Goal: Task Accomplishment & Management: Use online tool/utility

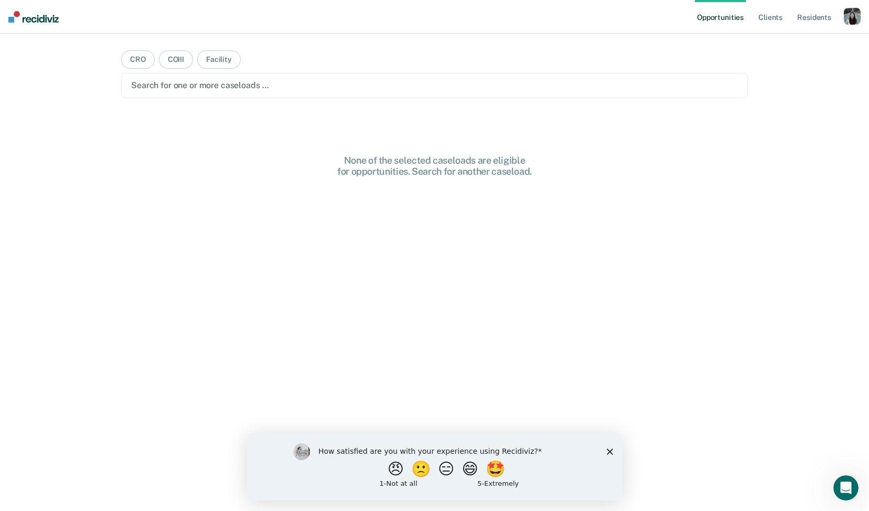
click at [838, 25] on ul "Opportunities Client s Resident s" at bounding box center [769, 17] width 149 height 34
click at [850, 19] on div "button" at bounding box center [852, 16] width 17 height 17
click at [789, 36] on div "Profile How it works Log Out" at bounding box center [809, 55] width 101 height 51
click at [780, 41] on link "Profile" at bounding box center [810, 42] width 84 height 9
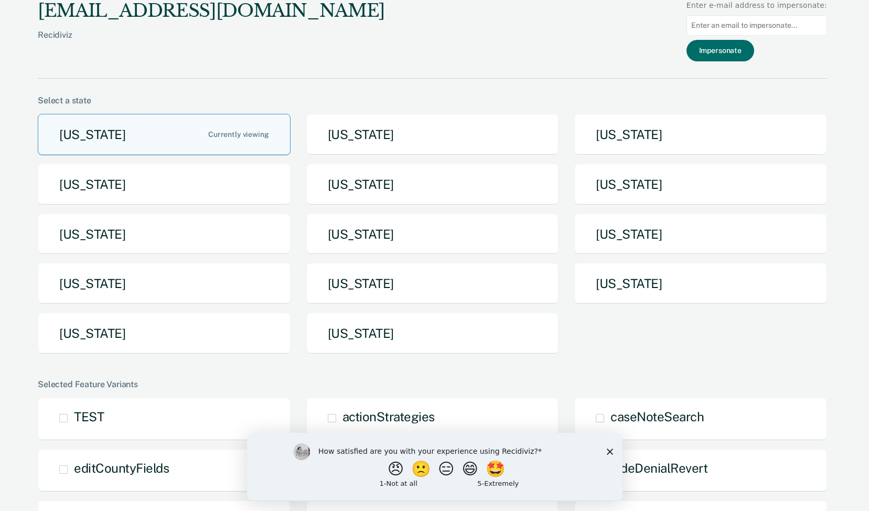
click at [738, 24] on input at bounding box center [757, 25] width 141 height 20
paste input "[EMAIL_ADDRESS][DOMAIN_NAME][US_STATE]"
type input "[EMAIL_ADDRESS][DOMAIN_NAME][US_STATE]"
click at [739, 50] on button "Impersonate" at bounding box center [721, 51] width 68 height 22
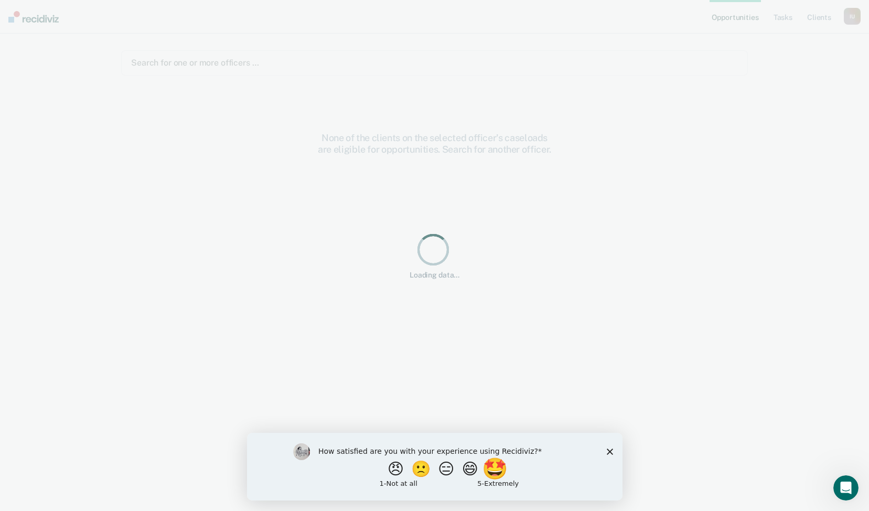
click at [492, 463] on button "🤩" at bounding box center [495, 468] width 28 height 21
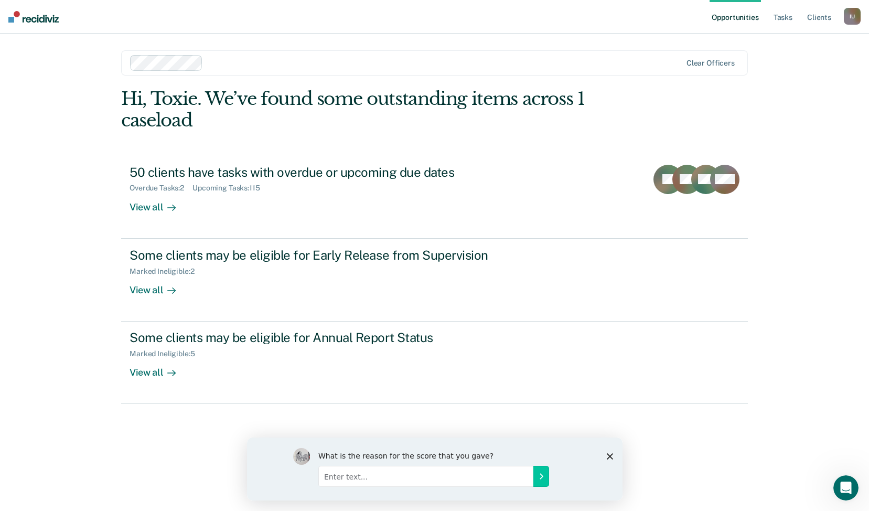
click at [607, 455] on icon "Close survey" at bounding box center [609, 456] width 6 height 6
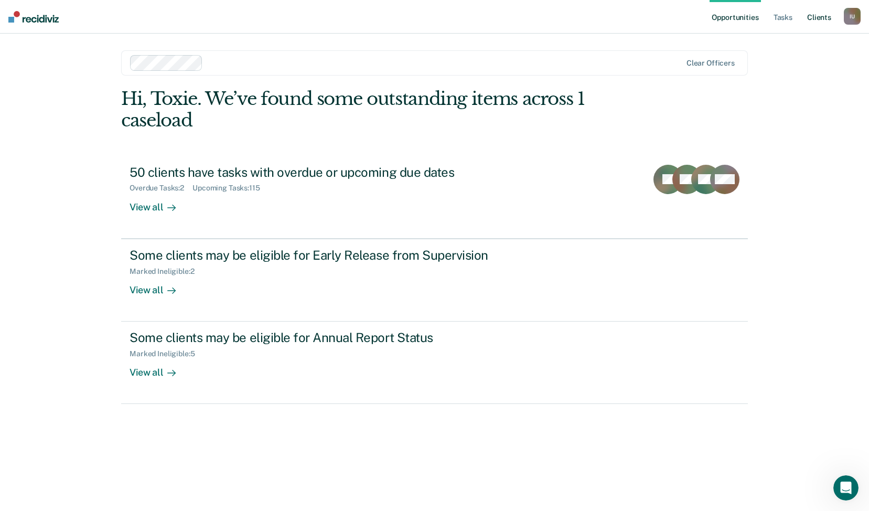
click at [820, 15] on link "Client s" at bounding box center [819, 17] width 28 height 34
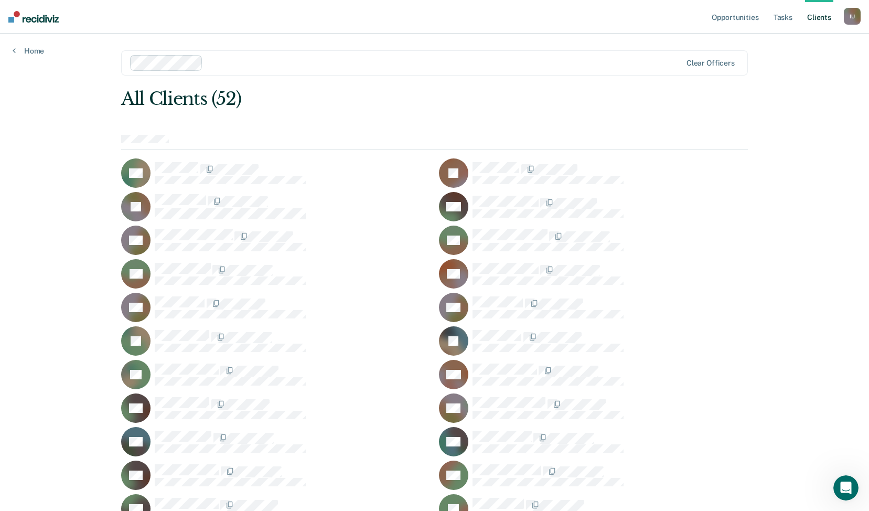
scroll to position [556, 0]
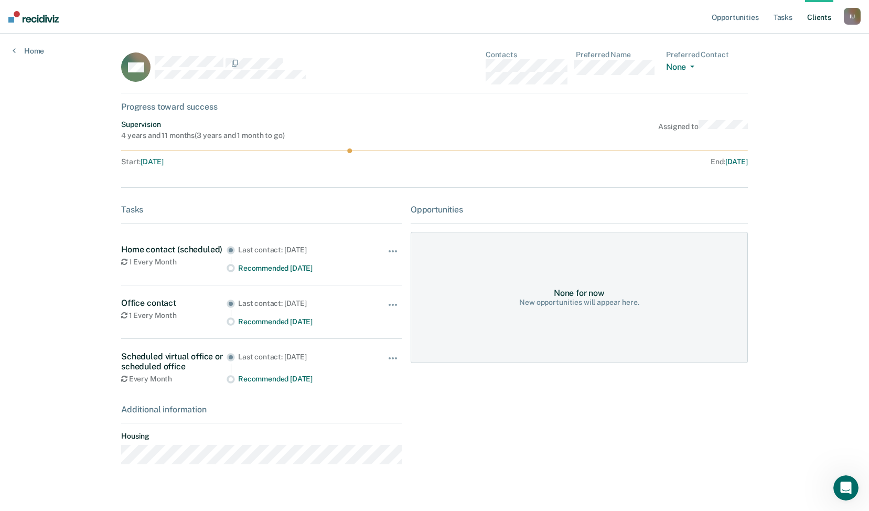
click at [842, 16] on ul "Opportunities Tasks Client s" at bounding box center [777, 17] width 134 height 34
click at [853, 17] on div "I U" at bounding box center [852, 16] width 17 height 17
click at [778, 42] on link "Profile" at bounding box center [810, 42] width 84 height 9
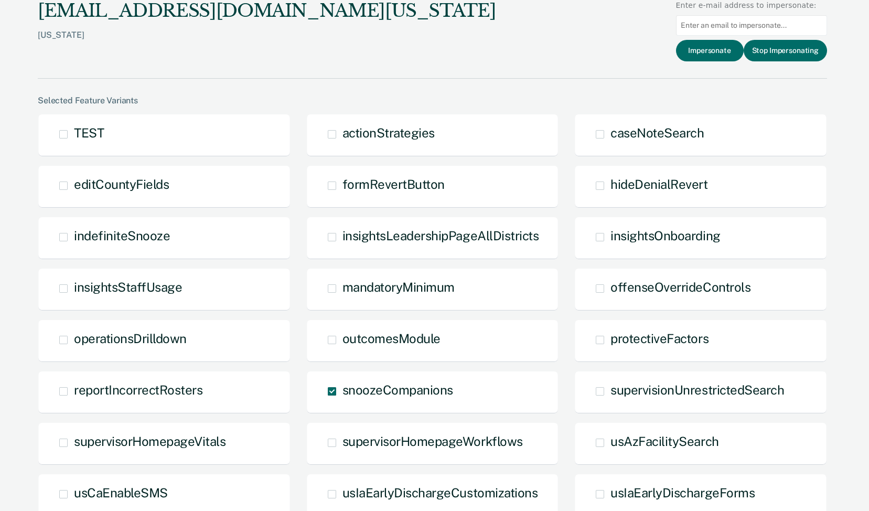
click at [718, 26] on input at bounding box center [751, 25] width 151 height 20
paste input "[EMAIL_ADDRESS][DOMAIN_NAME][US_STATE]"
type input "[EMAIL_ADDRESS][DOMAIN_NAME][US_STATE]"
click at [714, 51] on button "Impersonate" at bounding box center [710, 51] width 68 height 22
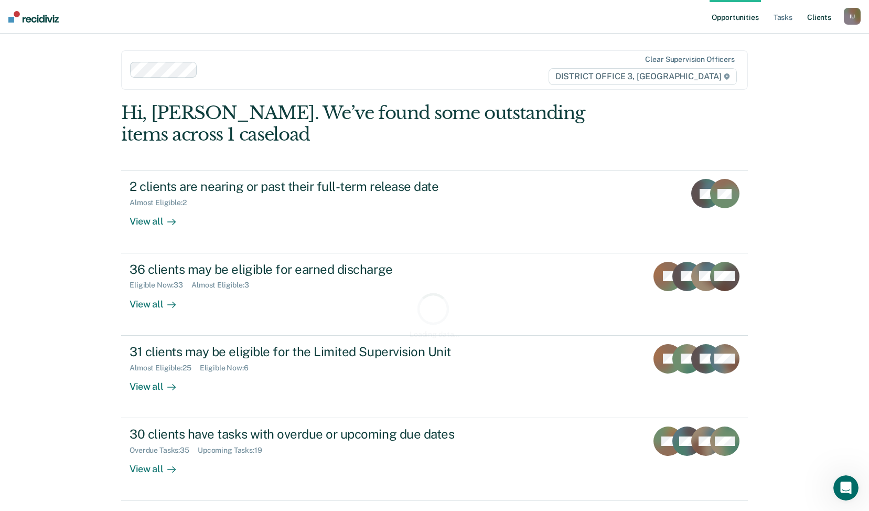
click at [809, 20] on link "Client s" at bounding box center [819, 17] width 28 height 34
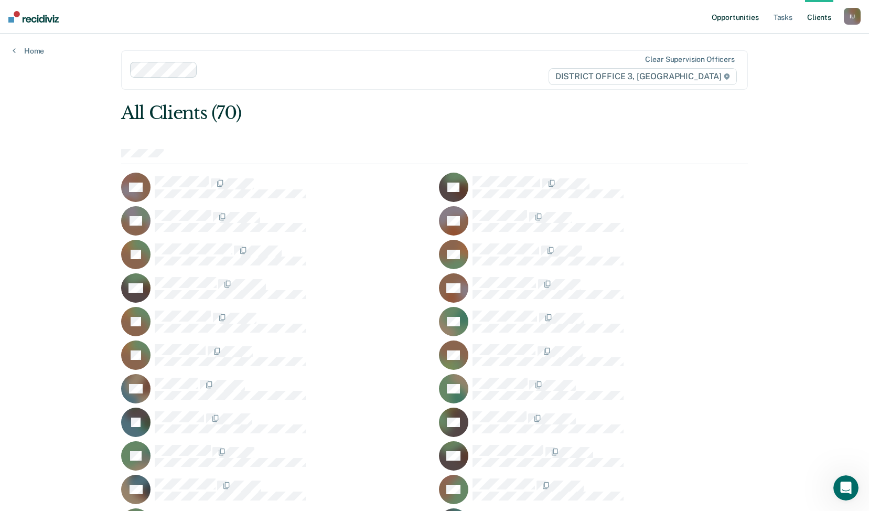
click at [734, 25] on link "Opportunities" at bounding box center [735, 17] width 51 height 34
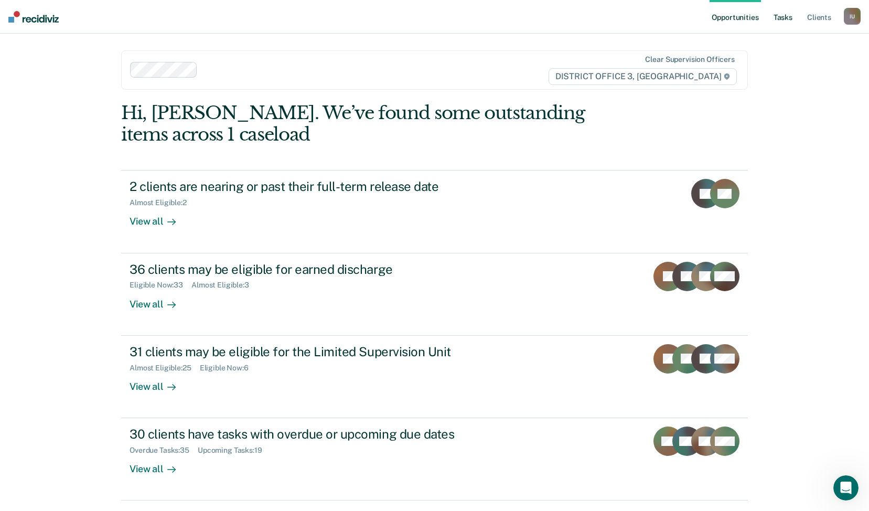
click at [787, 17] on link "Tasks" at bounding box center [782, 17] width 23 height 34
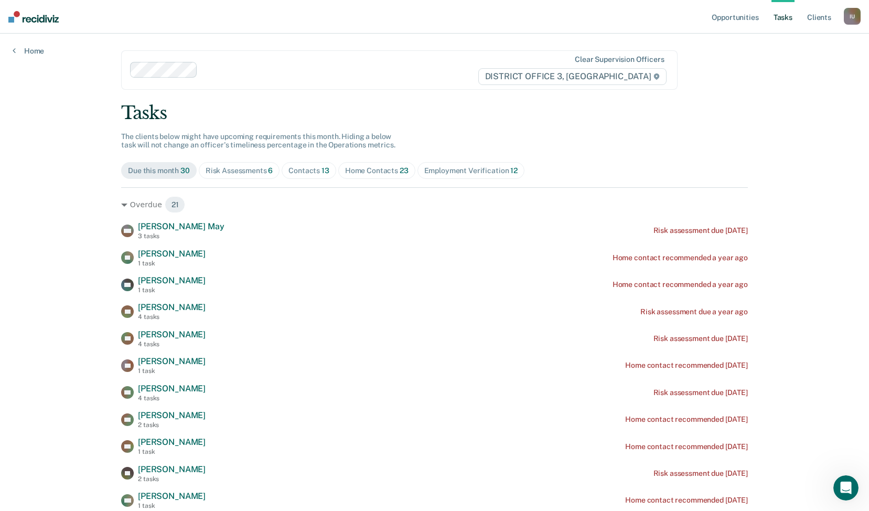
click at [852, 22] on div "I U" at bounding box center [852, 16] width 17 height 17
click at [799, 46] on link "Profile" at bounding box center [810, 42] width 84 height 9
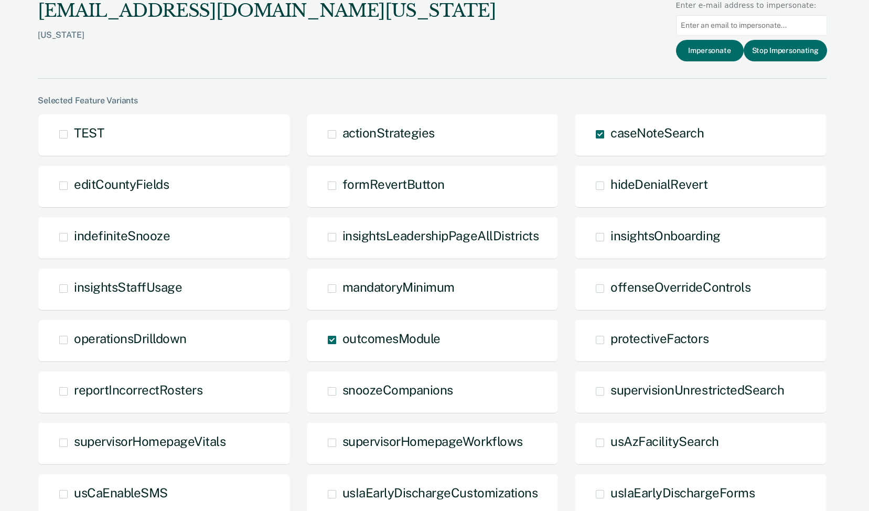
click at [769, 26] on input at bounding box center [751, 25] width 151 height 20
paste input "[EMAIL_ADDRESS][US_STATE][DOMAIN_NAME]"
type input "[EMAIL_ADDRESS][US_STATE][DOMAIN_NAME]"
click at [731, 50] on button "Impersonate" at bounding box center [710, 51] width 68 height 22
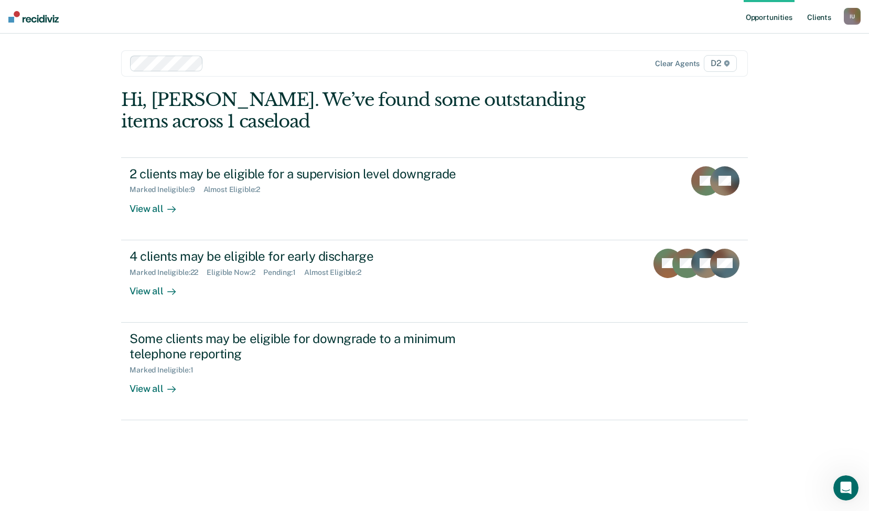
click at [827, 16] on link "Client s" at bounding box center [819, 17] width 28 height 34
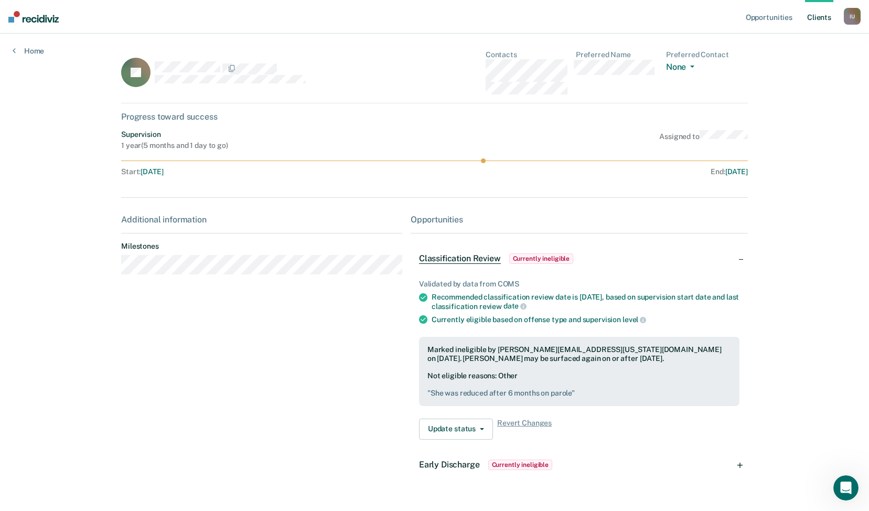
scroll to position [25, 0]
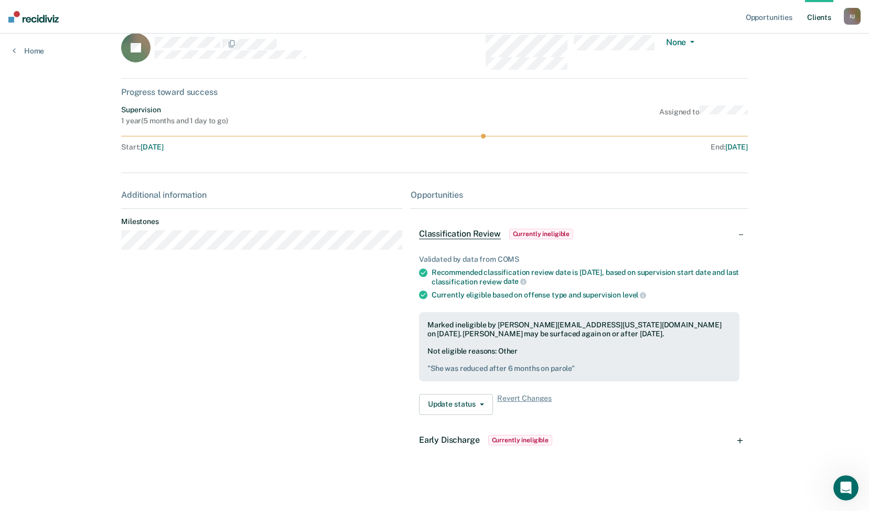
click at [468, 437] on span "Early Discharge" at bounding box center [449, 440] width 61 height 10
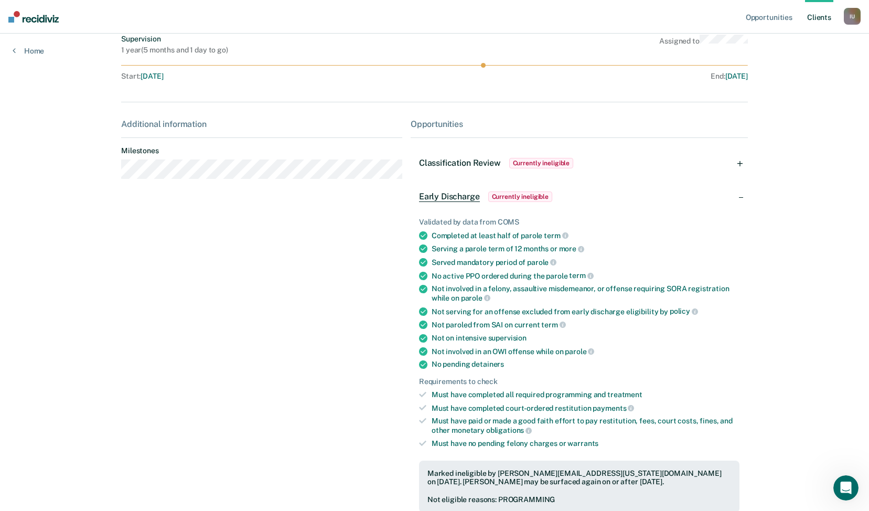
scroll to position [68, 0]
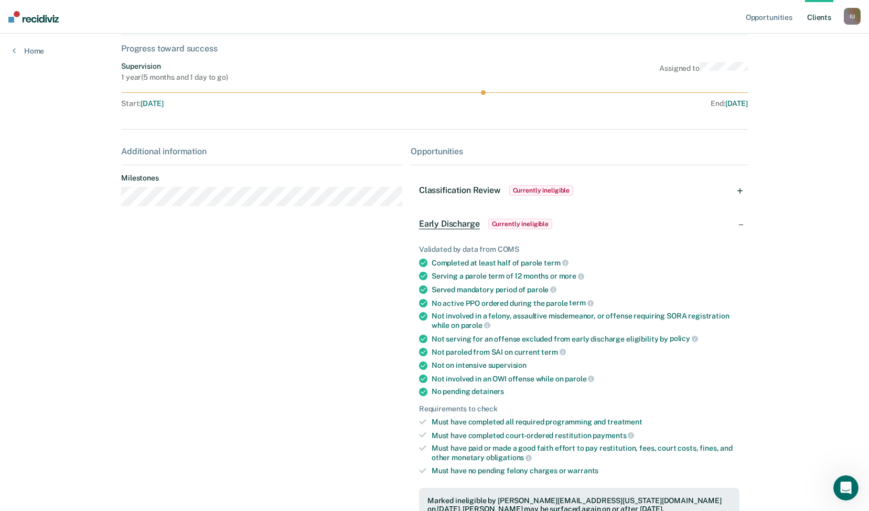
click at [580, 212] on div "Early Discharge Currently ineligible" at bounding box center [579, 224] width 337 height 34
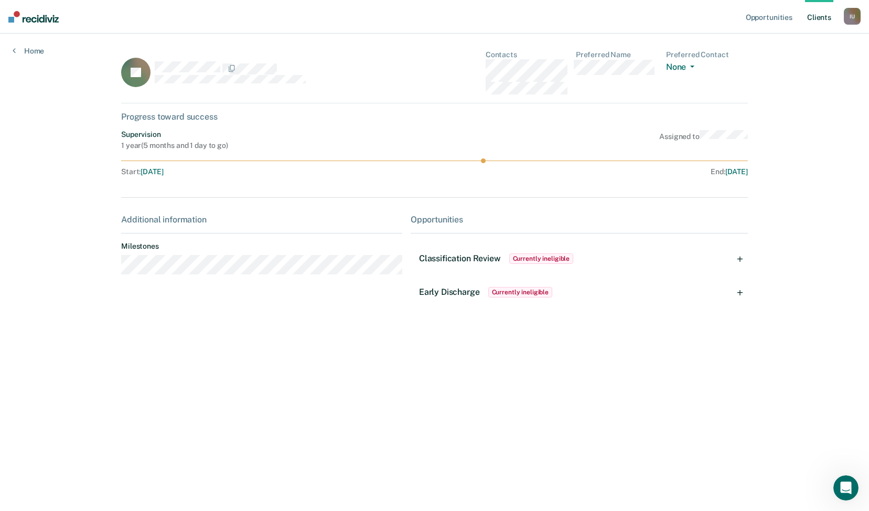
click at [574, 248] on div "Classification Review Currently ineligible" at bounding box center [579, 259] width 337 height 34
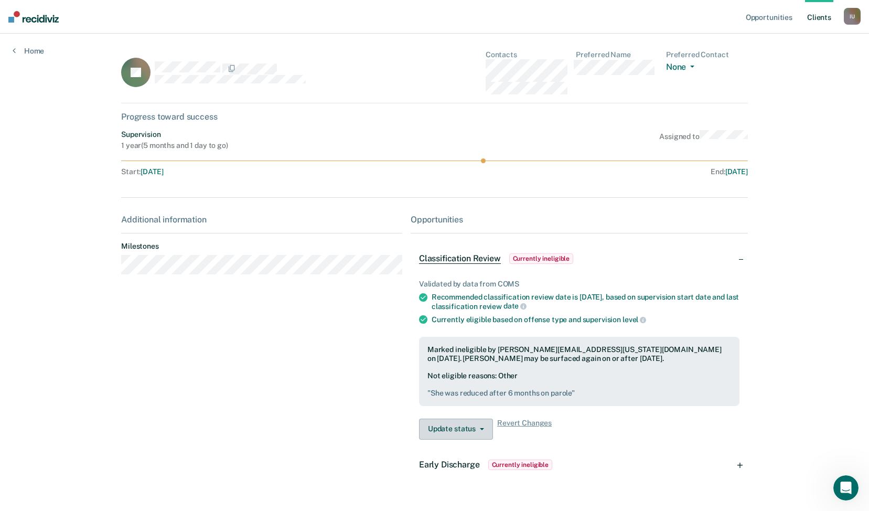
click at [457, 427] on button "Update status" at bounding box center [456, 429] width 74 height 21
click at [476, 259] on span "Classification Review" at bounding box center [460, 258] width 82 height 10
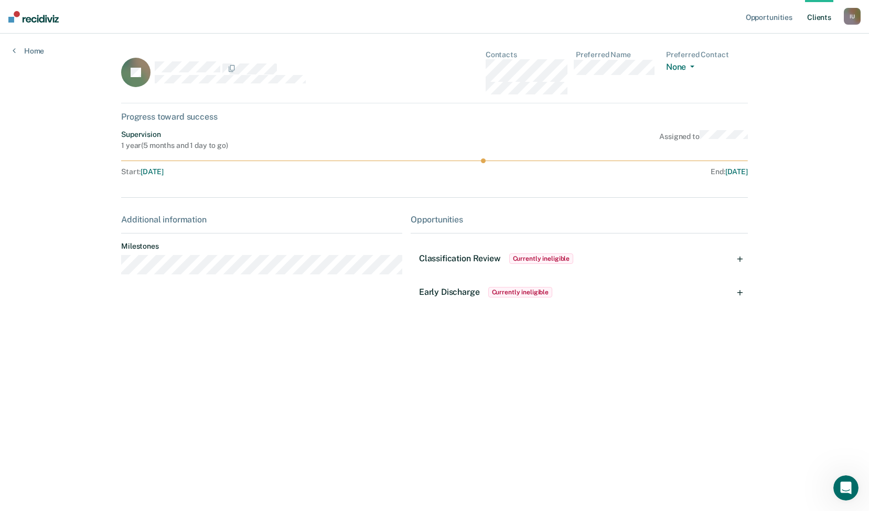
click at [476, 259] on span "Classification Review" at bounding box center [460, 258] width 82 height 10
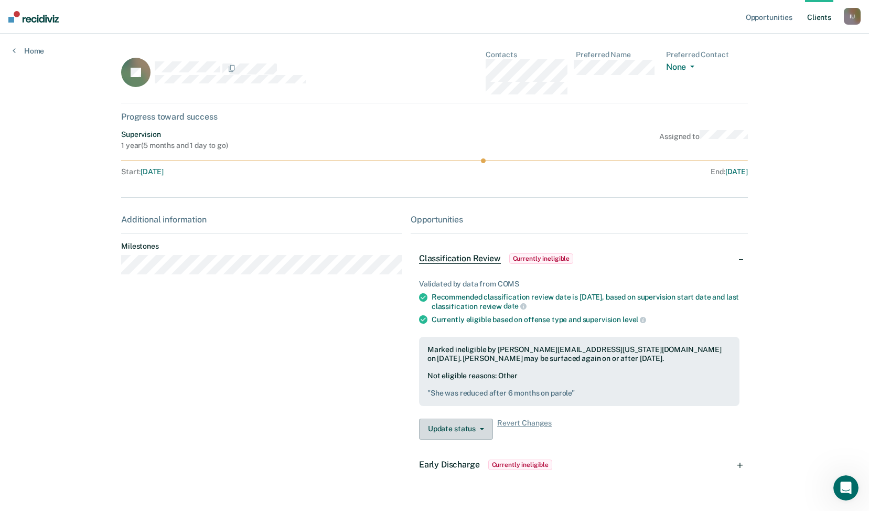
click at [470, 431] on button "Update status" at bounding box center [456, 429] width 74 height 21
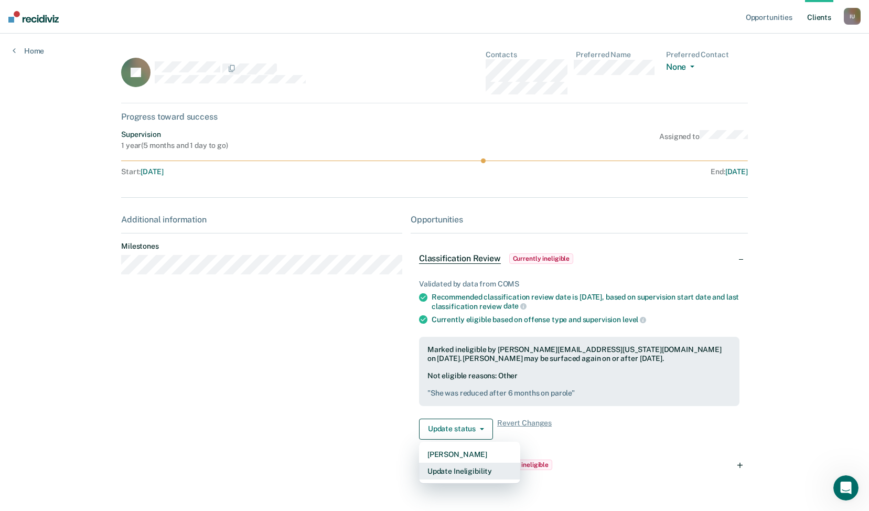
click at [471, 475] on button "Update Ineligibility" at bounding box center [469, 471] width 101 height 17
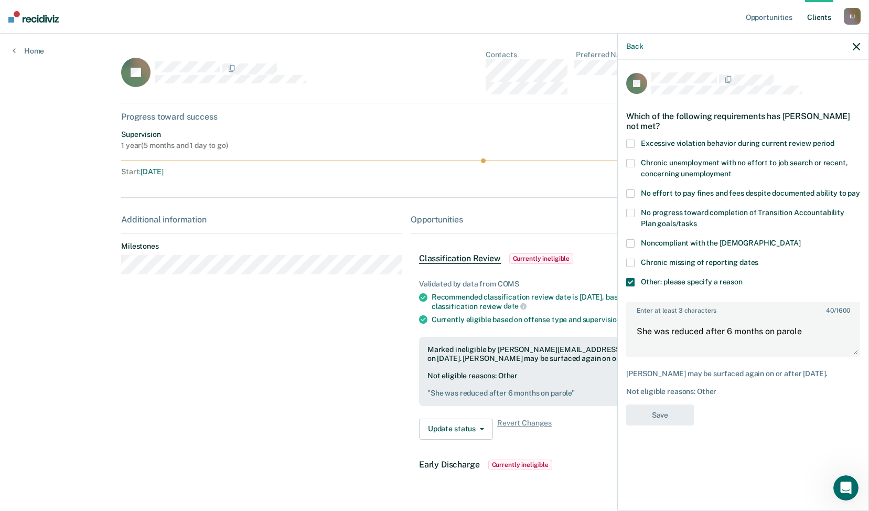
scroll to position [25, 0]
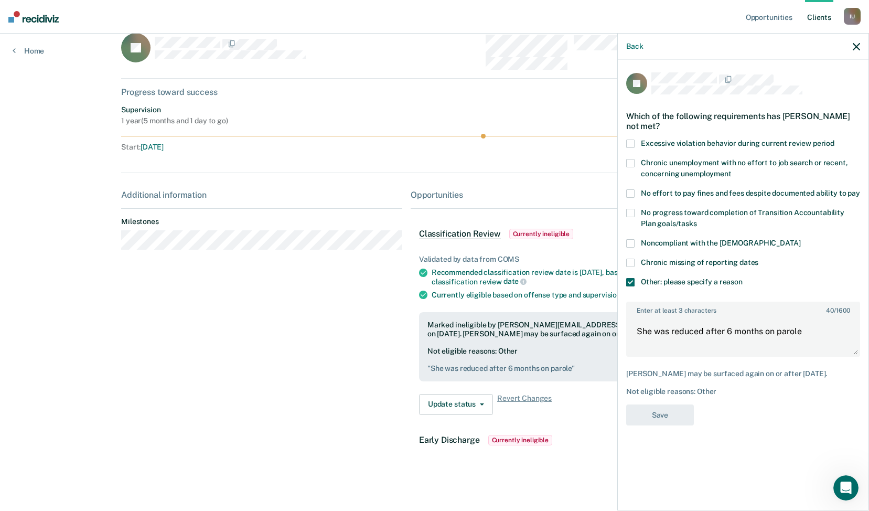
click at [638, 51] on div "Back" at bounding box center [743, 47] width 251 height 26
click at [638, 47] on button "Back" at bounding box center [634, 46] width 17 height 9
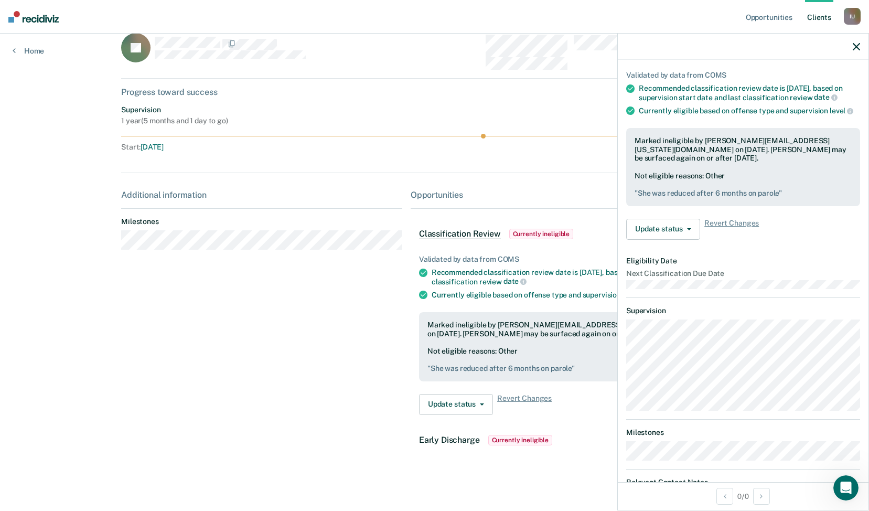
scroll to position [0, 0]
